Goal: Information Seeking & Learning: Compare options

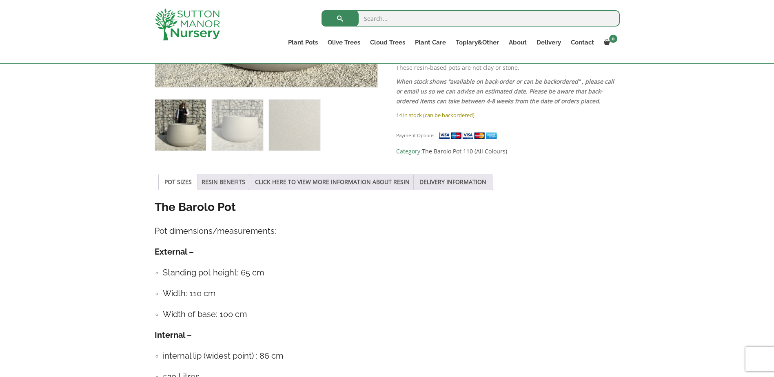
scroll to position [326, 0]
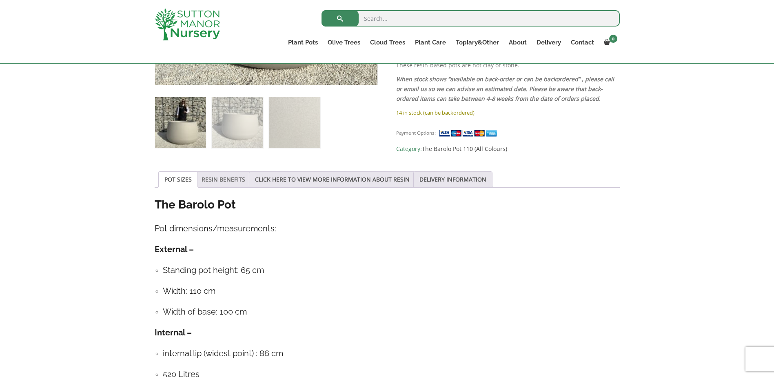
click at [224, 175] on link "RESIN BENEFITS" at bounding box center [224, 180] width 44 height 16
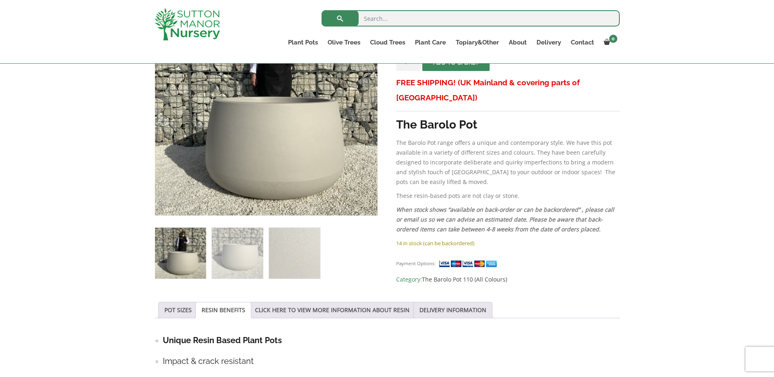
scroll to position [122, 0]
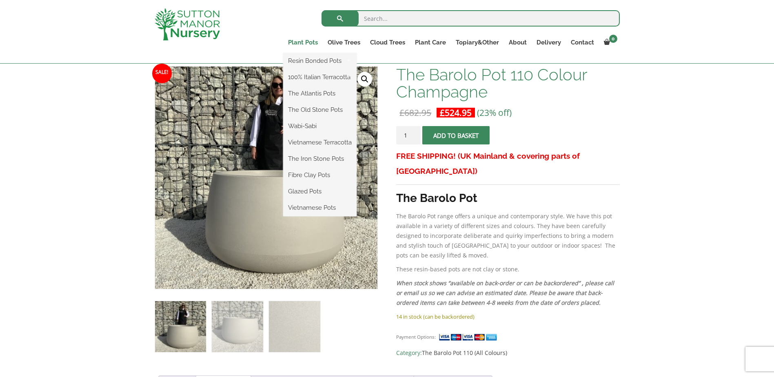
click at [304, 42] on link "Plant Pots" at bounding box center [303, 42] width 40 height 11
click at [306, 193] on link "Glazed Pots" at bounding box center [319, 191] width 73 height 12
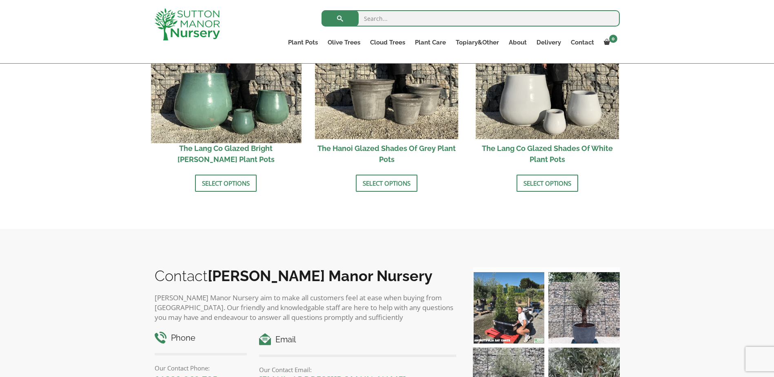
scroll to position [801, 0]
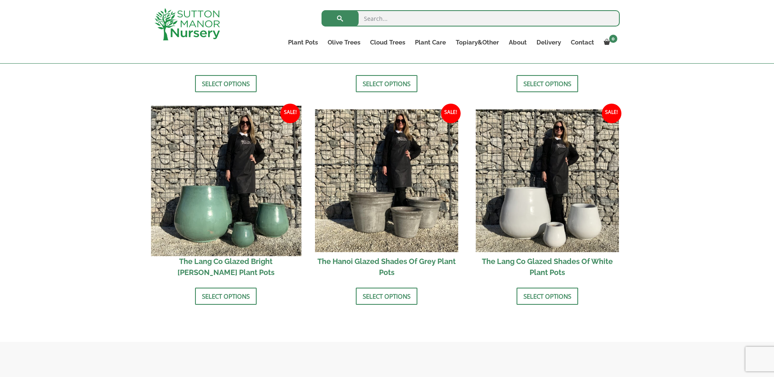
click at [225, 175] on img at bounding box center [226, 181] width 150 height 150
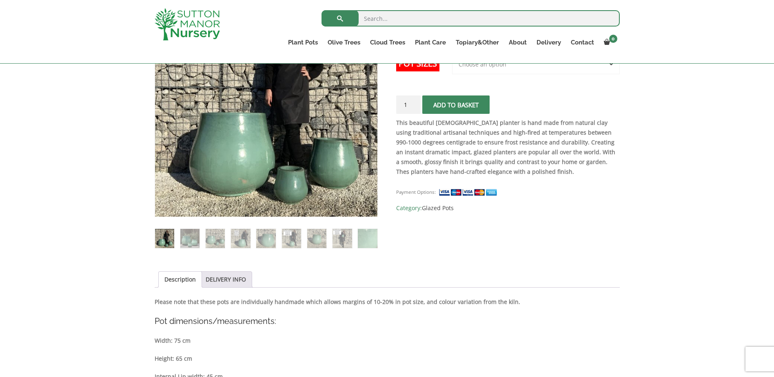
scroll to position [204, 0]
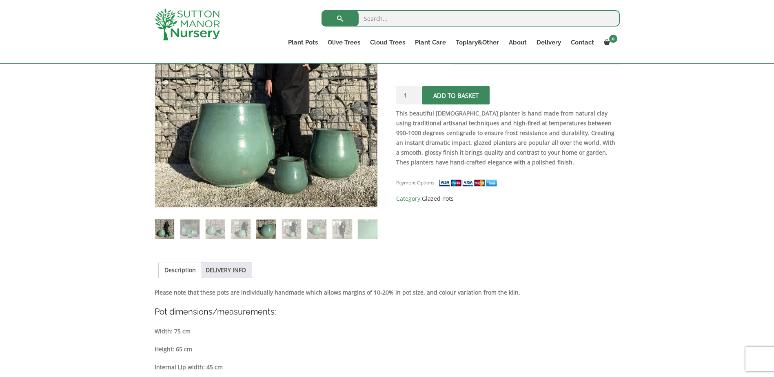
click at [263, 220] on img at bounding box center [265, 229] width 19 height 19
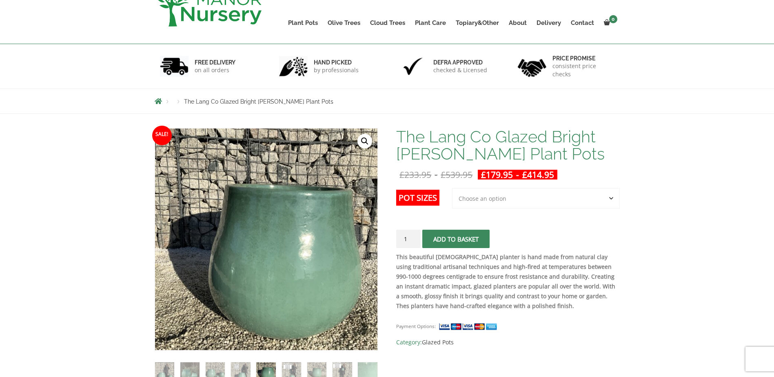
scroll to position [0, 0]
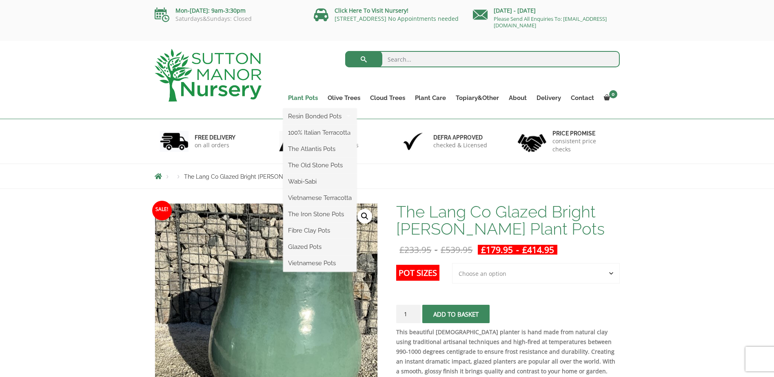
click at [303, 96] on link "Plant Pots" at bounding box center [303, 97] width 40 height 11
click at [308, 99] on link "Plant Pots" at bounding box center [303, 97] width 40 height 11
click at [312, 182] on link "Wabi-Sabi" at bounding box center [319, 181] width 73 height 12
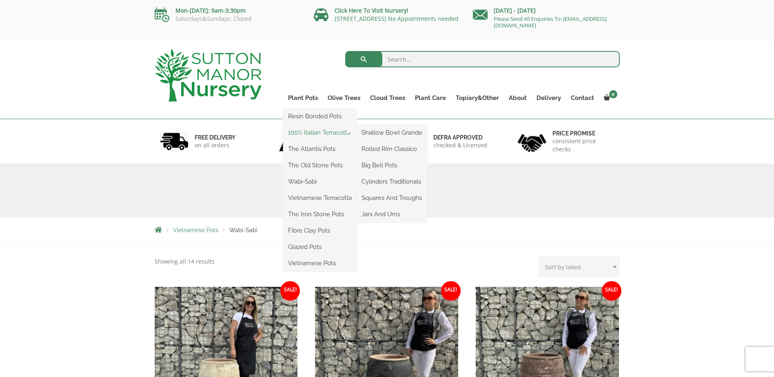
click at [313, 133] on link "100% Italian Terracotta" at bounding box center [319, 133] width 73 height 12
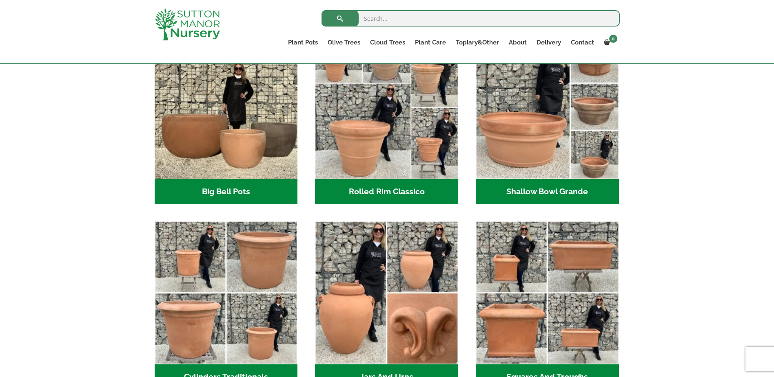
scroll to position [237, 0]
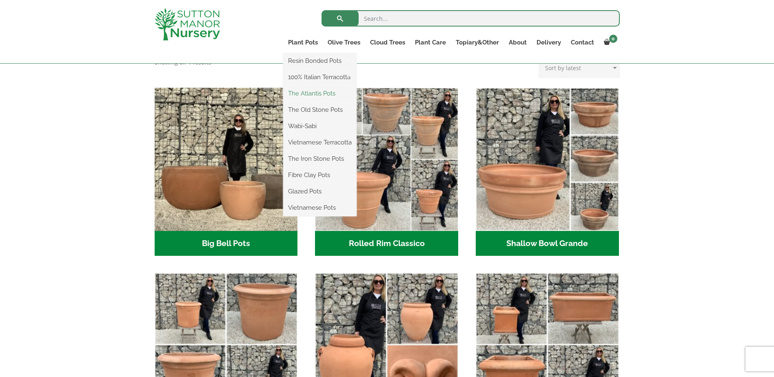
click at [314, 95] on link "The Atlantis Pots" at bounding box center [319, 93] width 73 height 12
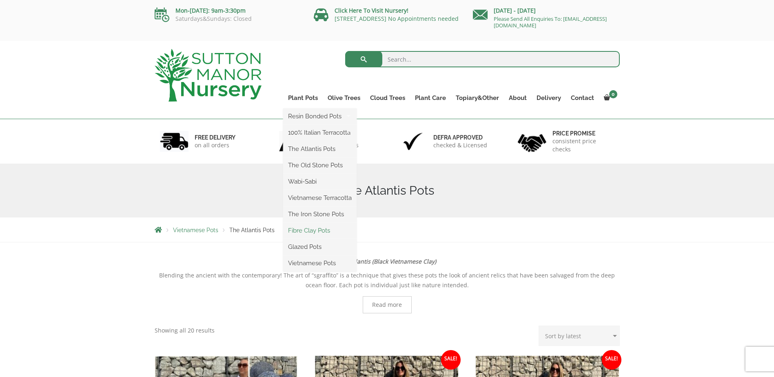
click at [306, 234] on link "Fibre Clay Pots" at bounding box center [319, 230] width 73 height 12
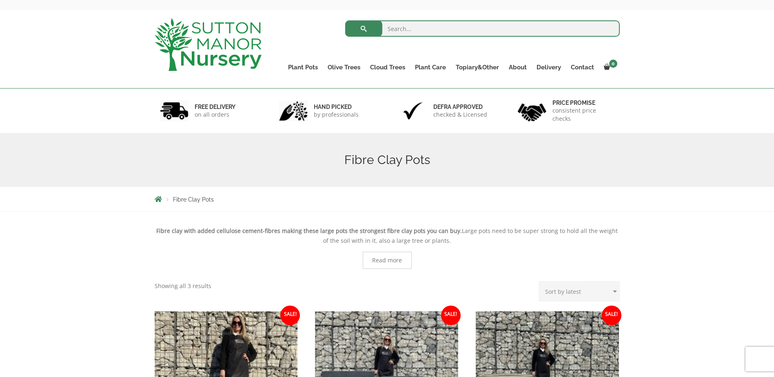
scroll to position [26, 0]
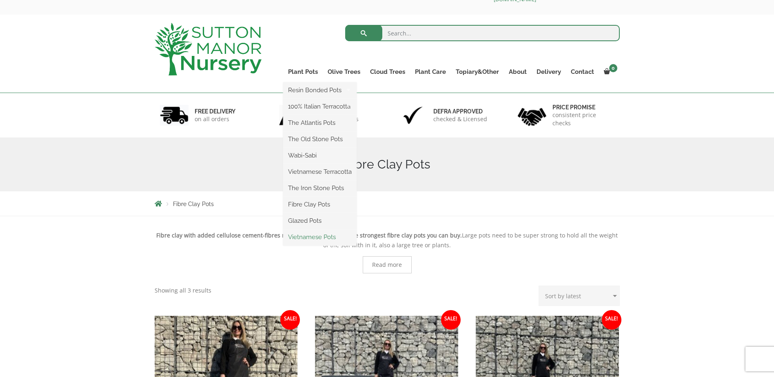
click at [294, 239] on link "Vietnamese Pots" at bounding box center [319, 237] width 73 height 12
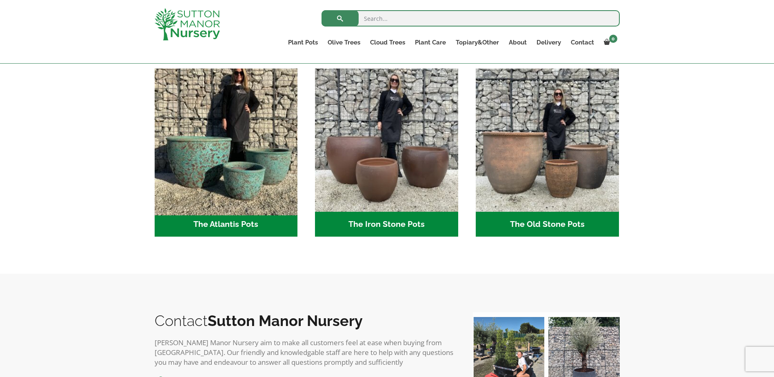
scroll to position [475, 0]
